Goal: Task Accomplishment & Management: Manage account settings

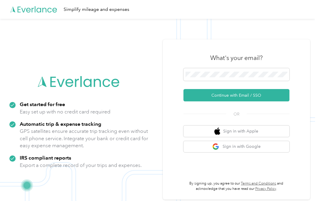
click at [270, 99] on button "Continue with Email / SSO" at bounding box center [236, 95] width 106 height 12
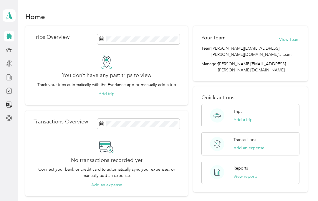
click at [252, 174] on button "View reports" at bounding box center [245, 177] width 24 height 6
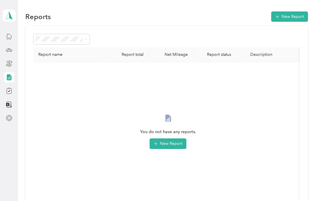
click at [7, 39] on icon at bounding box center [9, 36] width 6 height 6
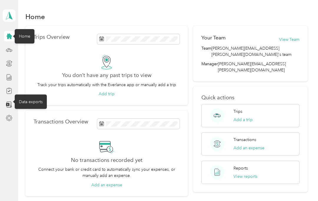
click at [6, 104] on icon at bounding box center [7, 104] width 3 height 3
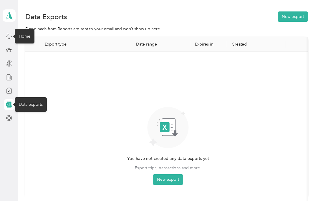
click at [4, 114] on div at bounding box center [9, 118] width 10 height 11
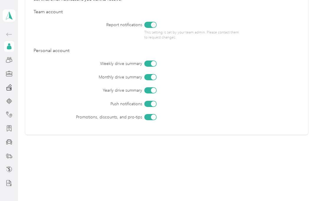
scroll to position [273, 0]
